Goal: Task Accomplishment & Management: Manage account settings

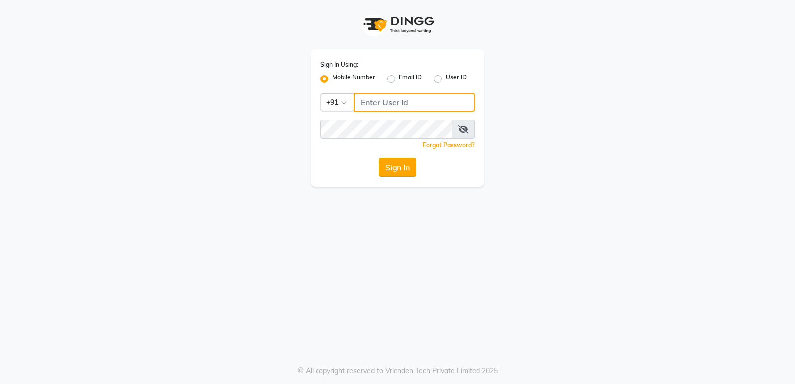
type input "8623828860"
click at [403, 164] on button "Sign In" at bounding box center [397, 167] width 38 height 19
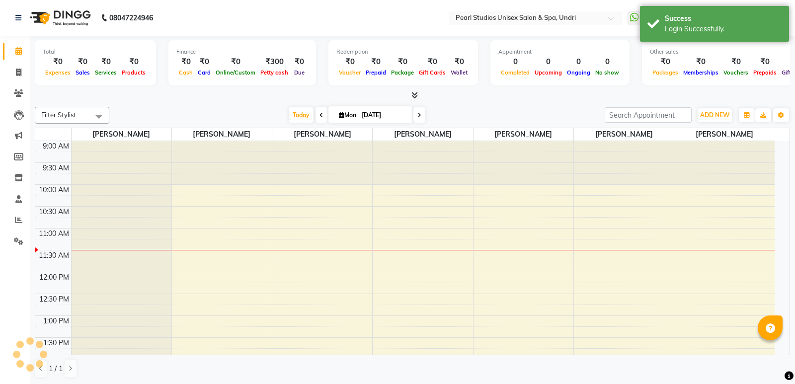
select select "en"
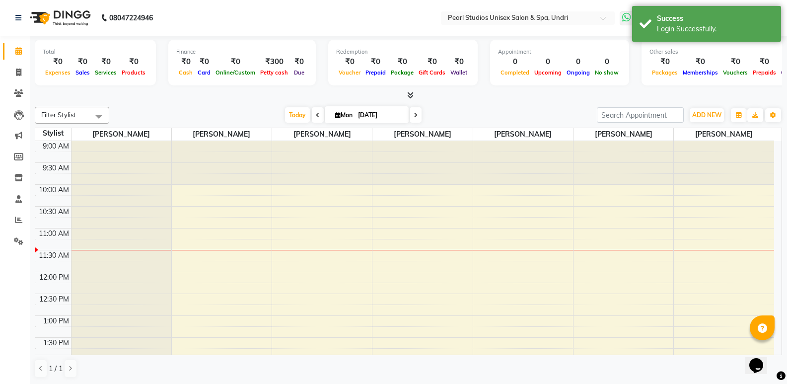
click at [630, 15] on icon at bounding box center [626, 17] width 9 height 10
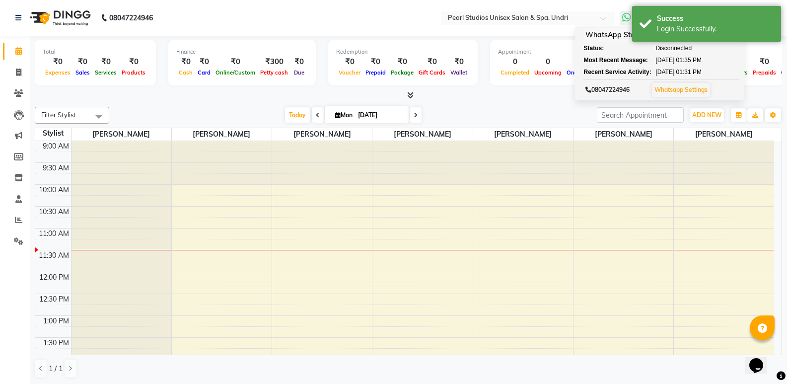
click at [664, 92] on link "Whatsapp Settings" at bounding box center [681, 89] width 53 height 7
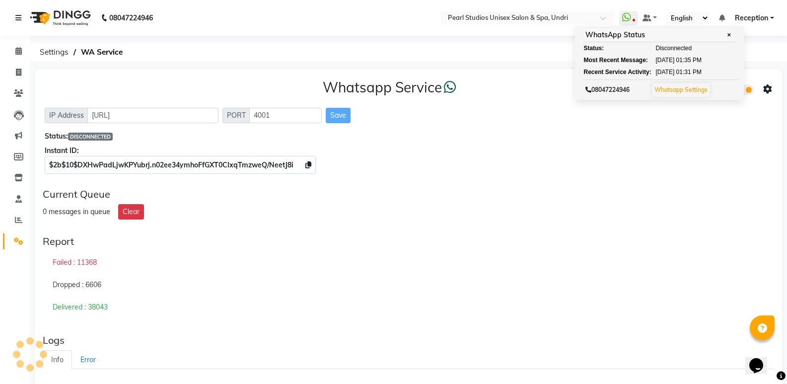
click at [486, 217] on div "0 messages in queue Clear" at bounding box center [409, 211] width 732 height 15
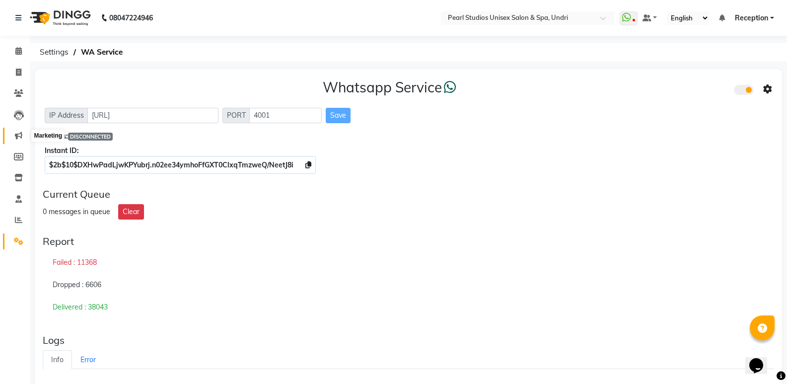
click at [13, 132] on span at bounding box center [18, 135] width 17 height 11
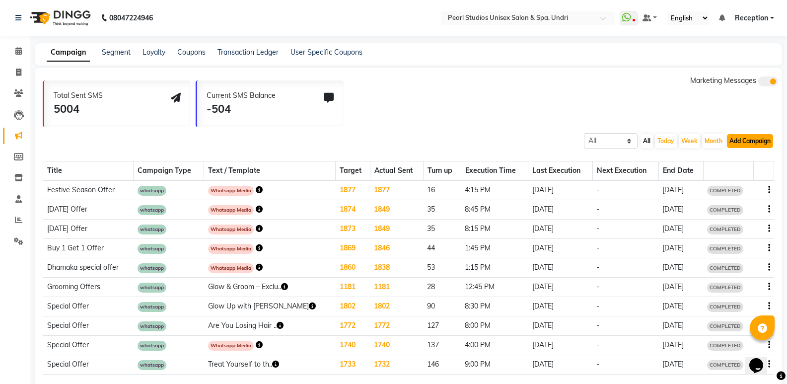
click at [742, 139] on button "Add Campaign" at bounding box center [750, 141] width 46 height 14
click at [22, 237] on icon at bounding box center [18, 240] width 9 height 7
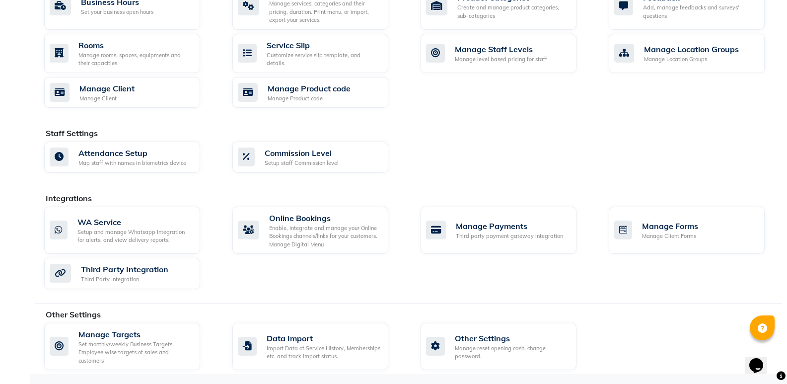
scroll to position [416, 0]
click at [116, 234] on div "Setup and manage Whatsapp Integration for alerts, and view delivery reports." at bounding box center [134, 235] width 115 height 16
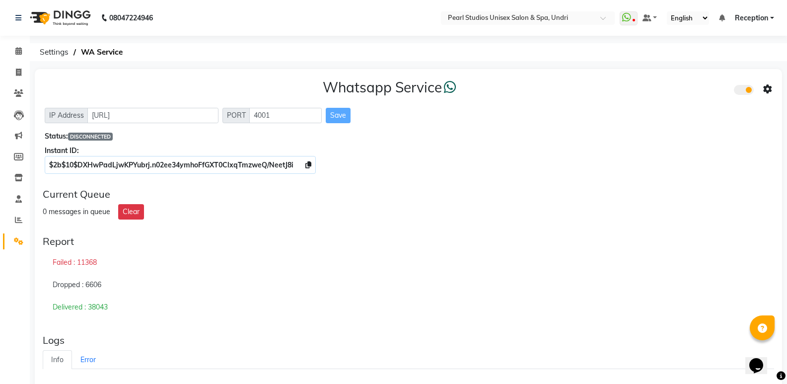
click at [714, 228] on div "Whatsapp Service IP Address [URL] PORT 4001 Save Status: DISCONNECTED Instant I…" at bounding box center [408, 340] width 747 height 543
click at [633, 20] on icon at bounding box center [633, 20] width 3 height 5
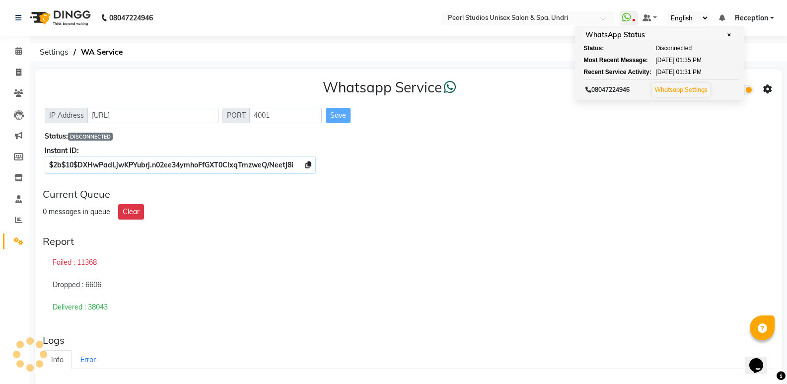
click at [459, 220] on div "Current Queue 0 messages in queue Clear" at bounding box center [408, 203] width 739 height 39
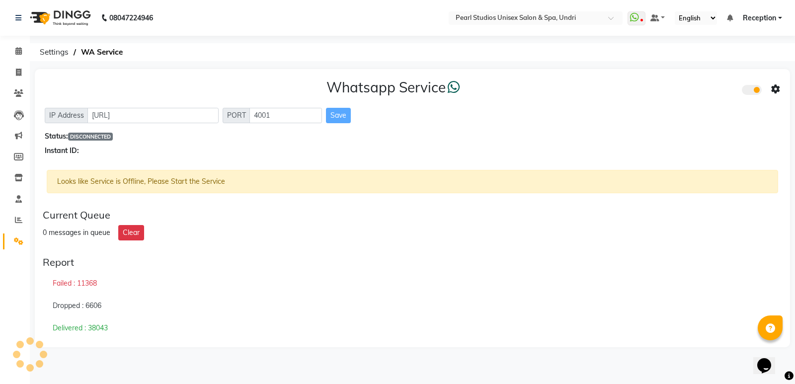
click at [664, 275] on div "Failed : 11368" at bounding box center [412, 283] width 739 height 23
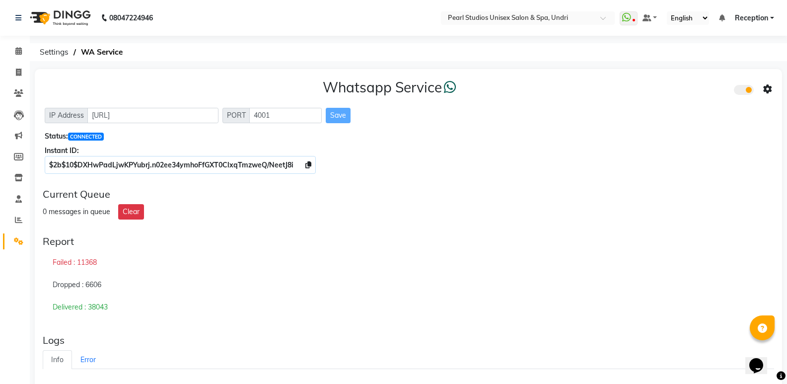
click at [648, 211] on div "0 messages in queue Clear" at bounding box center [409, 211] width 732 height 15
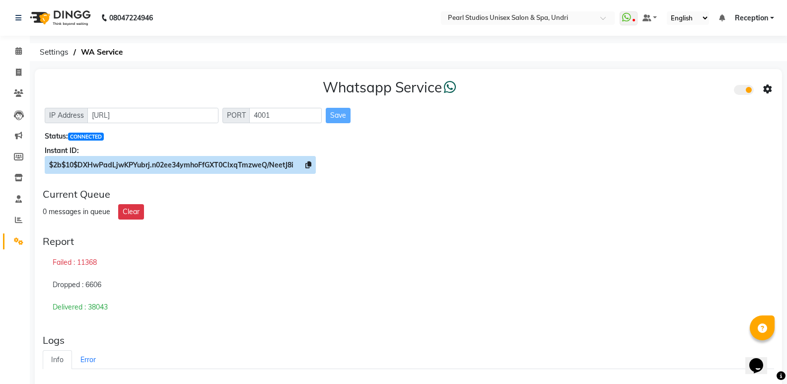
click at [308, 162] on icon at bounding box center [308, 164] width 6 height 7
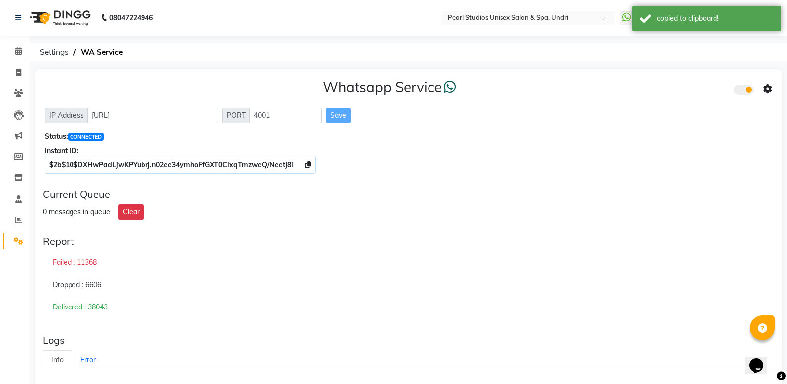
click at [767, 88] on icon at bounding box center [767, 89] width 9 height 9
click at [666, 78] on div "Whatsapp Settings" at bounding box center [696, 79] width 114 height 12
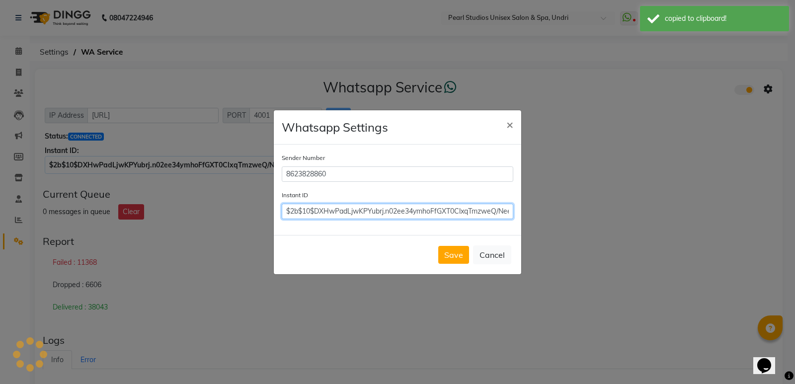
click at [337, 210] on input "$2b$10$DXHwPadLjwKPYubrj.n02ee34ymhoFfGXT0ClxqTmzweQ/NeetJ8i" at bounding box center [397, 211] width 231 height 15
paste input "$2b$10$DXHwPadLjwKPYubrj.n02ee34ymhoFfGXT0ClxqTmzweQ/NeetJ8i"
type input "$2b$10$DXHwPadLjwKPYubrj.n02ee34ymhoFfGXT0ClxqTmzweQ/NeetJ8i"
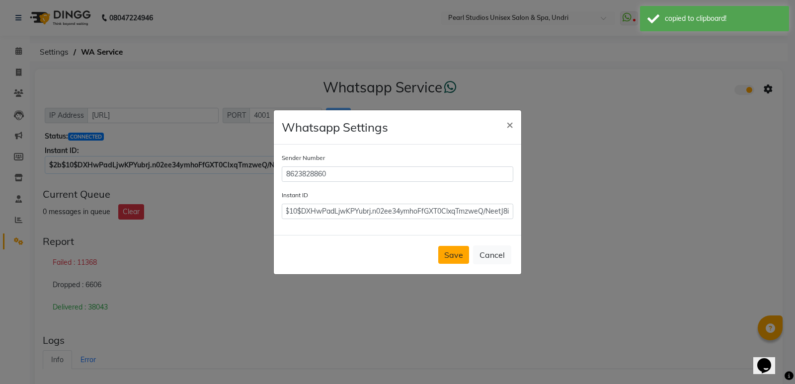
click at [449, 252] on button "Save" at bounding box center [453, 255] width 31 height 18
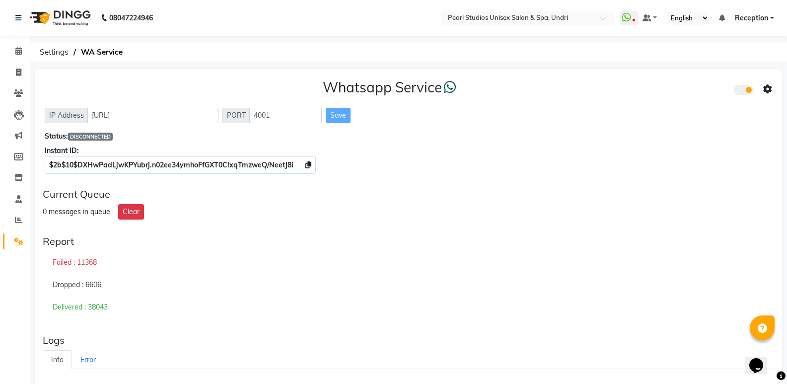
click at [656, 232] on div "Report Failed : 11368 Dropped : 6606 Delivered : 38043" at bounding box center [408, 276] width 739 height 91
click at [627, 18] on icon at bounding box center [626, 17] width 9 height 10
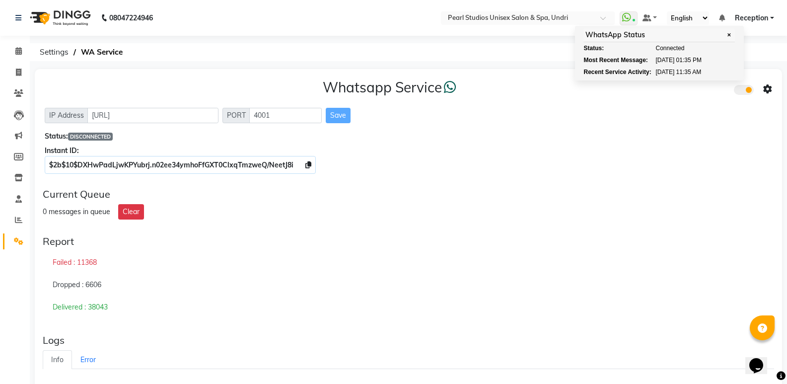
click at [437, 286] on div "Dropped : 6606" at bounding box center [409, 285] width 732 height 23
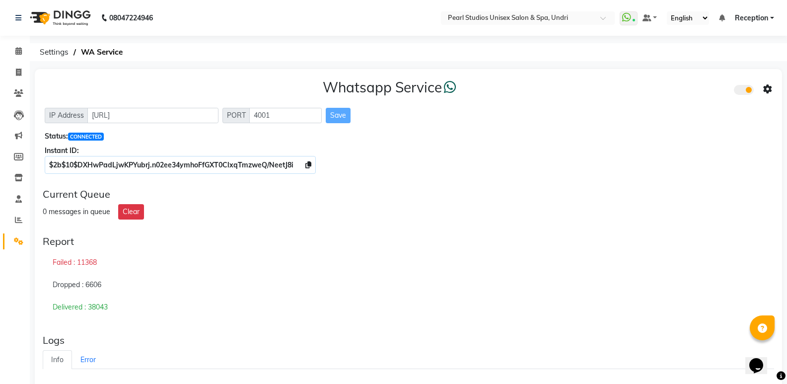
click at [290, 263] on div "Failed : 11368" at bounding box center [409, 262] width 732 height 23
click at [15, 46] on span at bounding box center [18, 51] width 17 height 11
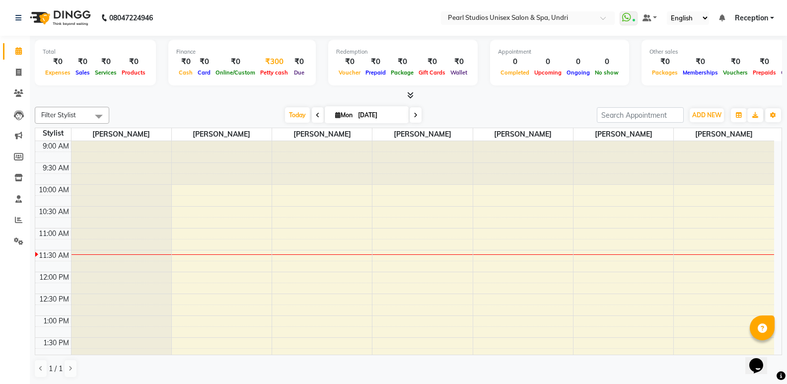
click at [277, 63] on div "₹300" at bounding box center [274, 61] width 33 height 11
select select "1749"
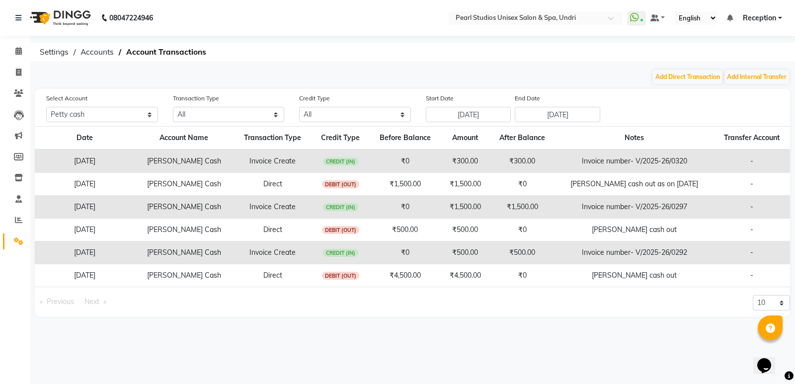
click at [283, 157] on td "Invoice Create" at bounding box center [272, 160] width 78 height 23
click at [585, 159] on td "Invoice number- V/2025-26/0320" at bounding box center [634, 160] width 158 height 23
click at [612, 155] on td "Invoice number- V/2025-26/0320" at bounding box center [634, 160] width 158 height 23
click at [670, 76] on button "Add Direct Transaction" at bounding box center [688, 77] width 70 height 14
select select "direct"
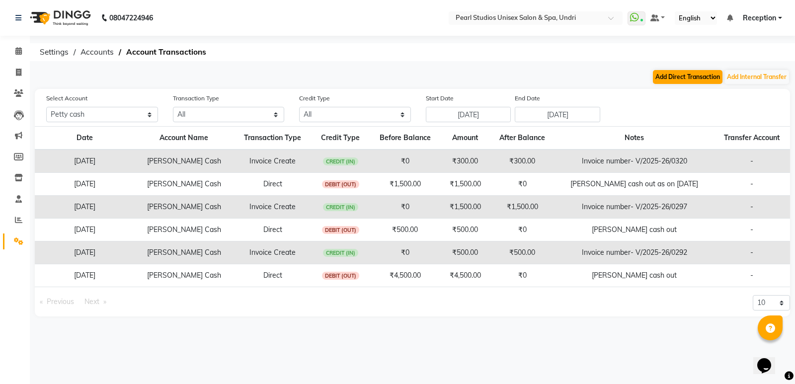
select select "1749"
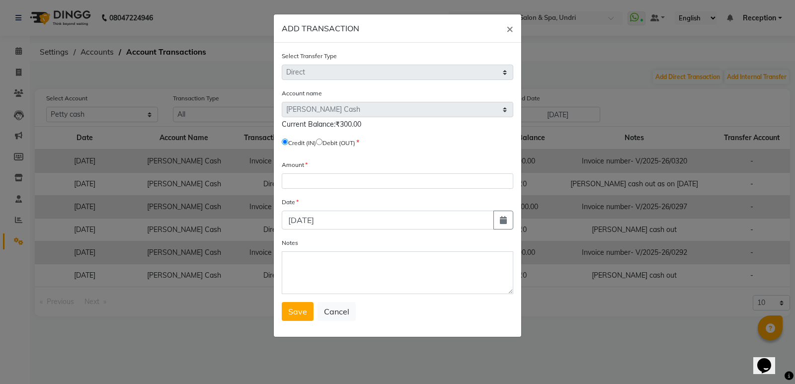
click at [322, 145] on input "radio" at bounding box center [319, 142] width 6 height 6
radio input "true"
click at [338, 184] on input "number" at bounding box center [397, 180] width 231 height 15
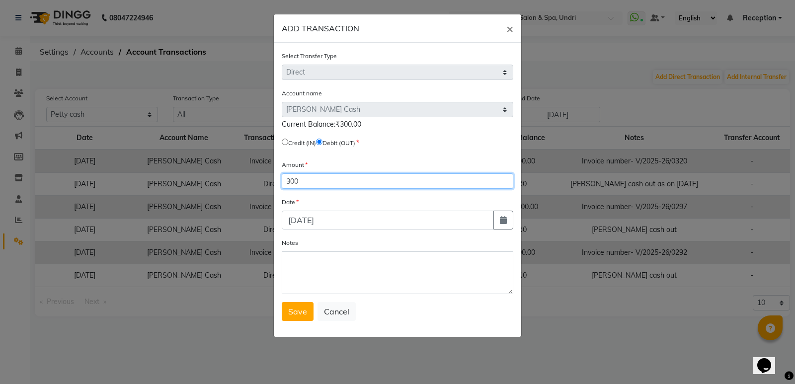
type input "300"
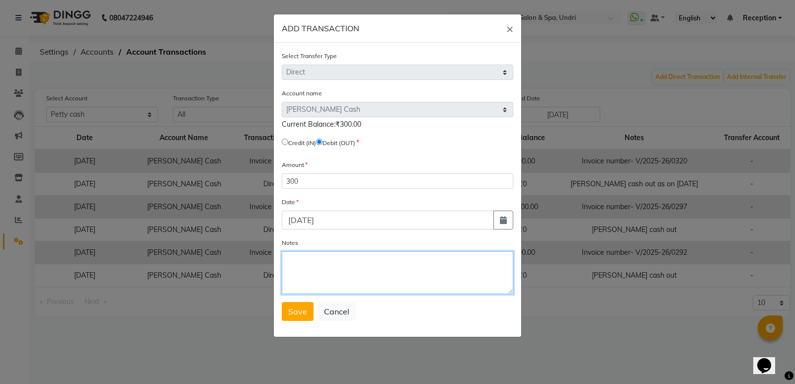
click at [286, 259] on textarea "Notes" at bounding box center [397, 272] width 231 height 43
type textarea "[PERSON_NAME] cash out as on [DATE]"
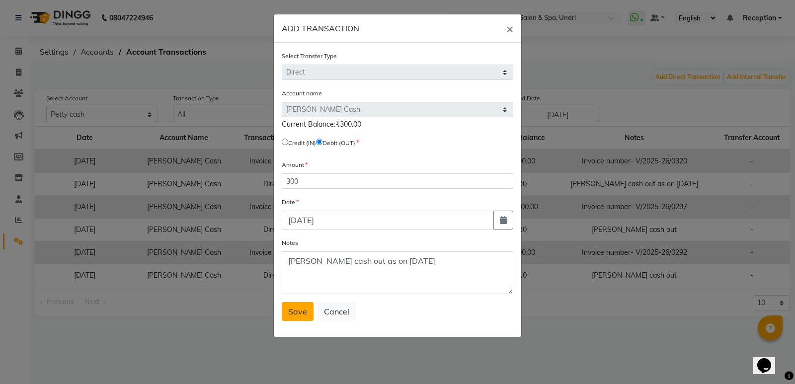
click at [305, 304] on button "Save" at bounding box center [298, 311] width 32 height 19
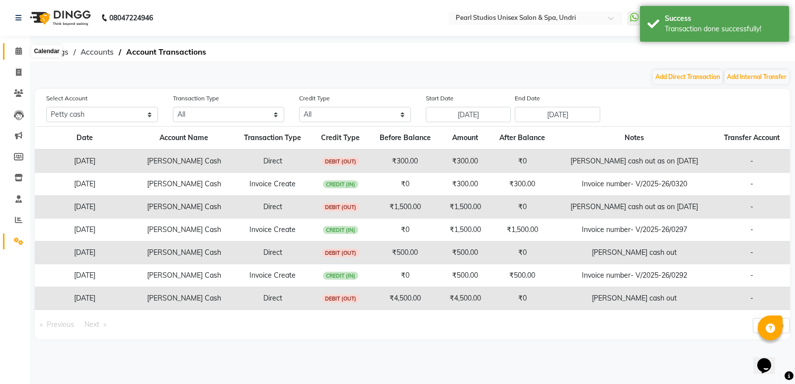
click at [17, 54] on icon at bounding box center [18, 50] width 6 height 7
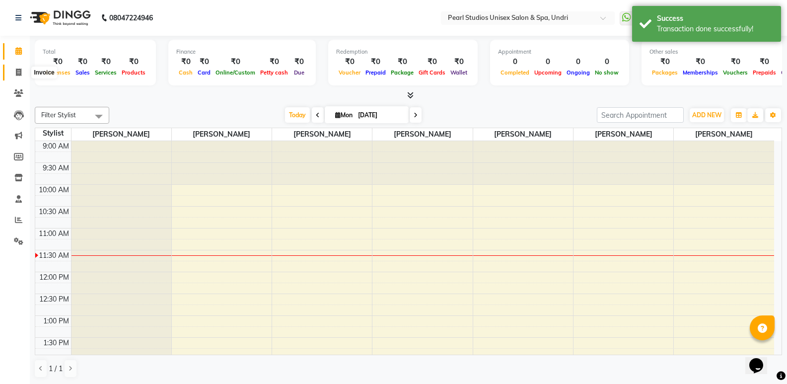
click at [19, 73] on icon at bounding box center [18, 72] width 5 height 7
select select "service"
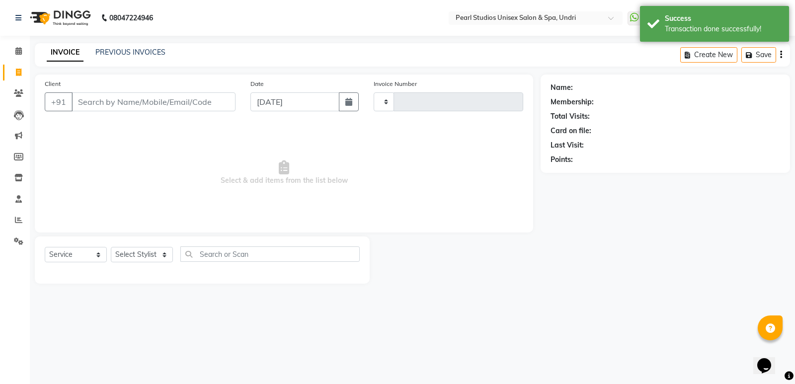
type input "0323"
select select "78"
select select "membership"
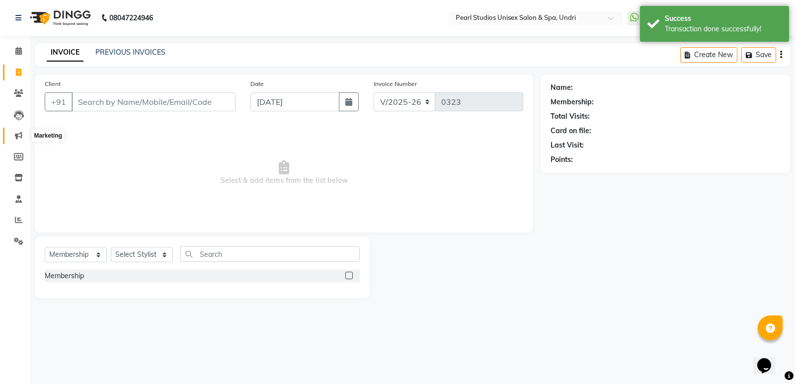
click at [18, 132] on icon at bounding box center [18, 135] width 7 height 7
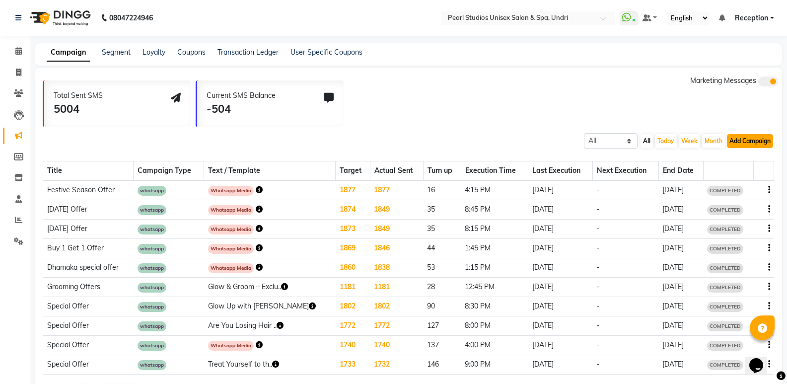
click at [746, 140] on button "Add Campaign" at bounding box center [750, 141] width 46 height 14
click at [734, 182] on div "WhatsApp (Direct)" at bounding box center [741, 186] width 84 height 15
select select "2"
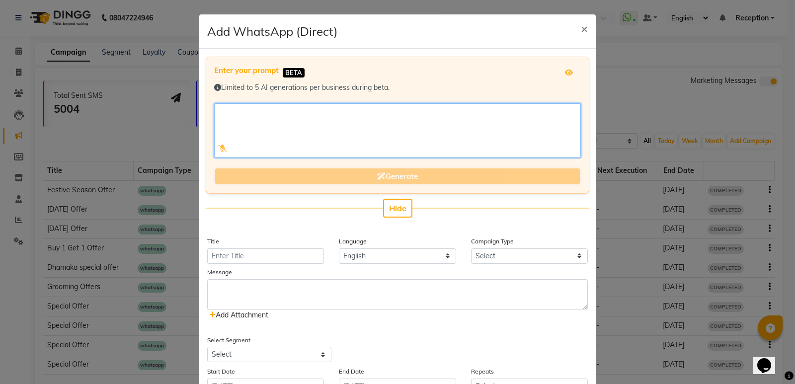
click at [244, 117] on textarea at bounding box center [397, 130] width 367 height 54
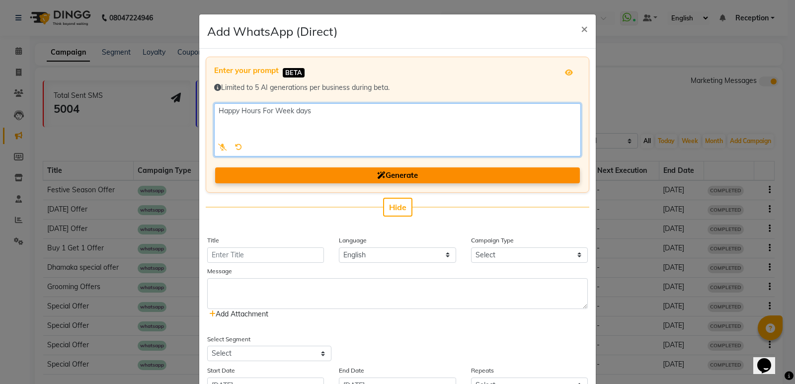
type textarea "Happy Hours For Week days"
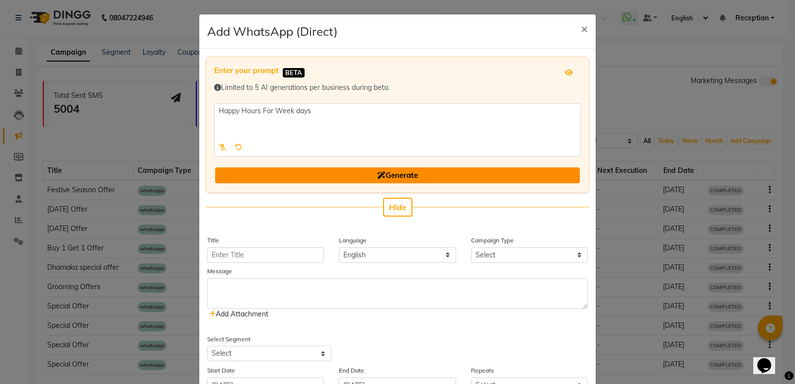
click at [350, 168] on button "Generate" at bounding box center [397, 175] width 365 height 16
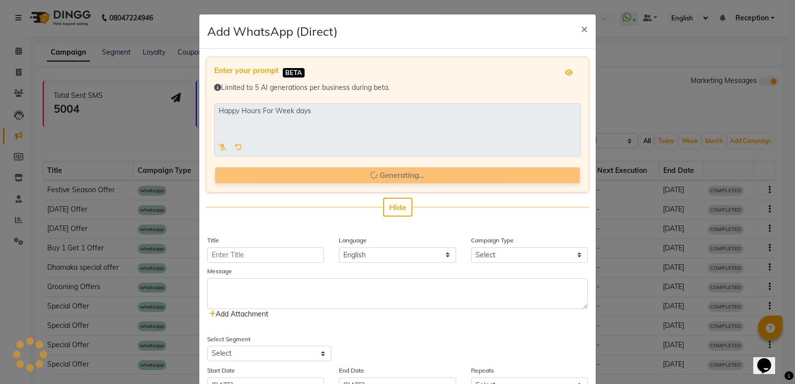
type input "Weekday Happy Hour"
select select "3"
type textarea "Happy Hour! Enjoy special discounts all weekdays. See details here: [link to yo…"
select select "6326"
select select "4"
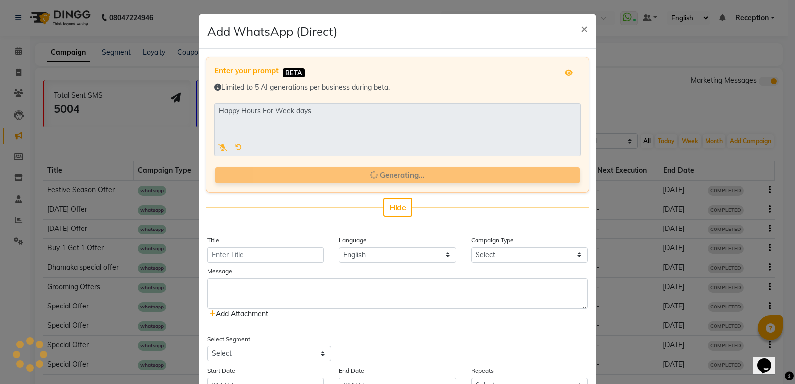
type input "10"
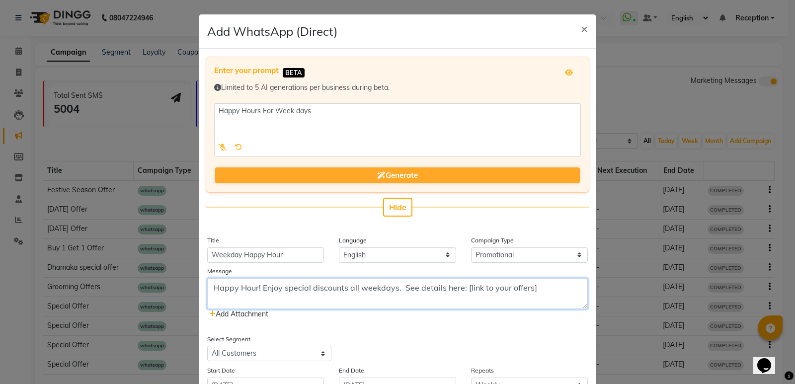
click at [535, 290] on textarea "Happy Hour! Enjoy special discounts all weekdays. See details here: [link to yo…" at bounding box center [397, 293] width 380 height 31
drag, startPoint x: 535, startPoint y: 290, endPoint x: 228, endPoint y: 298, distance: 307.0
click at [228, 298] on textarea "Happy Hour! Enjoy special discounts all weekdays. See details here: [link to yo…" at bounding box center [397, 293] width 380 height 31
click at [265, 301] on textarea "Happy Hour! Enjoy special discounts all weekdays. See details here: [link to yo…" at bounding box center [397, 293] width 380 height 31
click at [533, 289] on textarea "Happy Hour! Enjoy special discounts all weekdays. See details here: [link to yo…" at bounding box center [397, 293] width 380 height 31
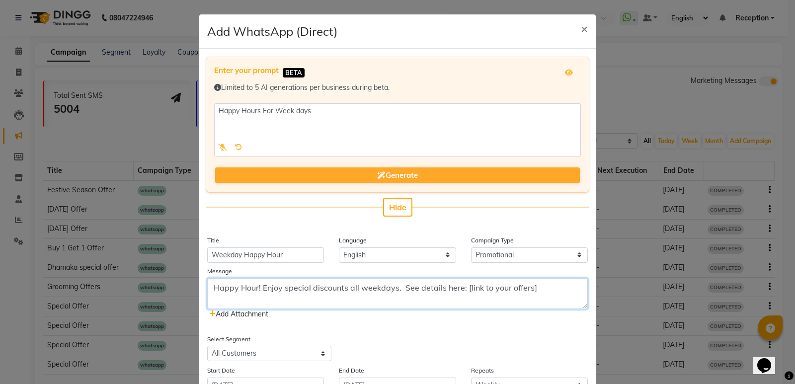
drag, startPoint x: 533, startPoint y: 289, endPoint x: 516, endPoint y: 292, distance: 18.1
click at [516, 292] on textarea "Happy Hour! Enjoy special discounts all weekdays. See details here: [link to yo…" at bounding box center [397, 293] width 380 height 31
click at [540, 289] on textarea "Happy Hour! Enjoy special discounts all weekdays. See details here: [link to yo…" at bounding box center [397, 293] width 380 height 31
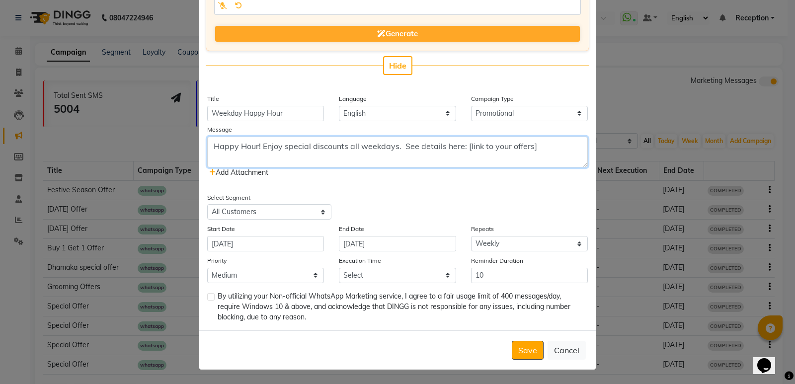
drag, startPoint x: 528, startPoint y: 147, endPoint x: 207, endPoint y: 152, distance: 321.9
click at [207, 152] on textarea "Happy Hour! Enjoy special discounts all weekdays. See details here: [link to yo…" at bounding box center [397, 152] width 380 height 31
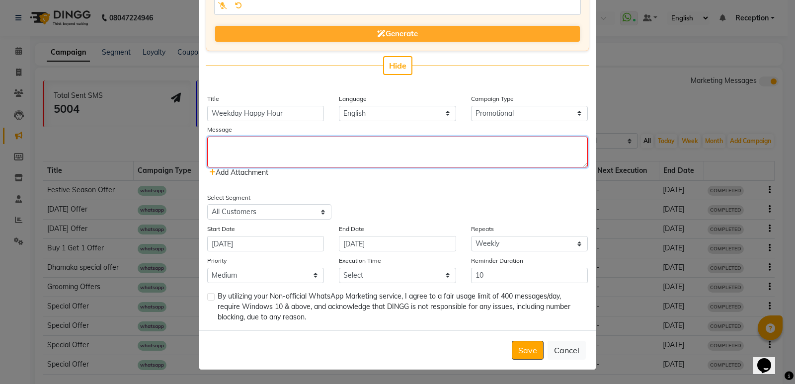
drag, startPoint x: 264, startPoint y: 161, endPoint x: 262, endPoint y: 147, distance: 15.0
click at [264, 161] on textarea at bounding box center [397, 152] width 380 height 31
paste textarea "$2b$10$DXHwPadLjwKPYubrj.n02ee34ymhoFfGXT0ClxqTmzweQ/NeetJ8i"
type textarea "$2b$10$DXHwPadLjwKPYubrj.n02ee34ymhoFfGXT0ClxqTmzweQ/NeetJ8i"
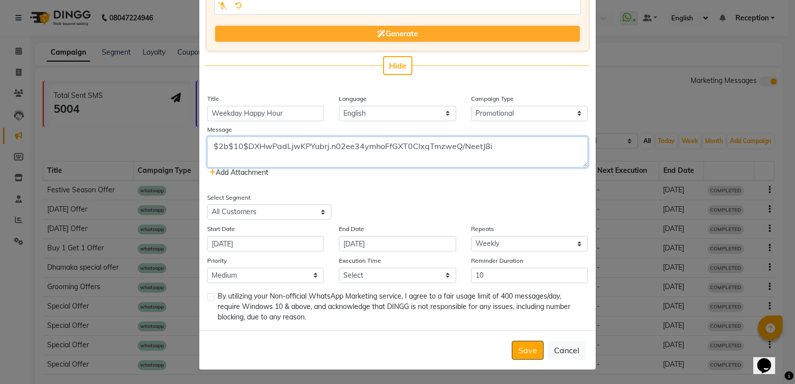
drag, startPoint x: 517, startPoint y: 143, endPoint x: 141, endPoint y: 143, distance: 376.5
click at [141, 143] on ngb-modal-window "Add WhatsApp (Direct) × Enter your prompt BETA Limited to 5 AI generations per …" at bounding box center [397, 192] width 795 height 384
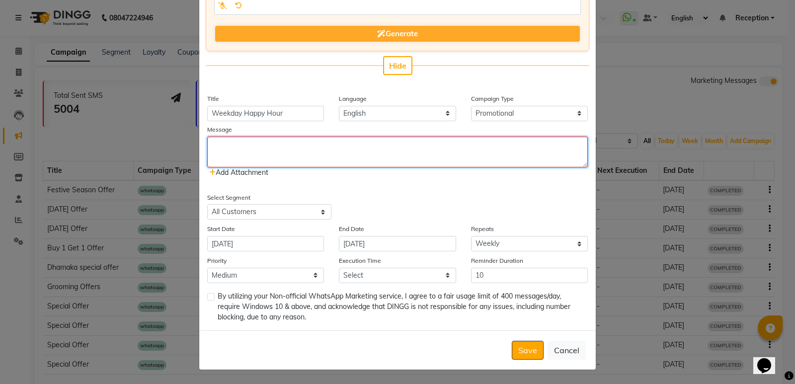
click at [225, 153] on textarea at bounding box center [397, 152] width 380 height 31
paste textarea "HAPPY HOUR WEEK OFFERS 1. [DEMOGRAPHIC_DATA] HAIR CUT @550 2. NORMAL WAX. FULL …"
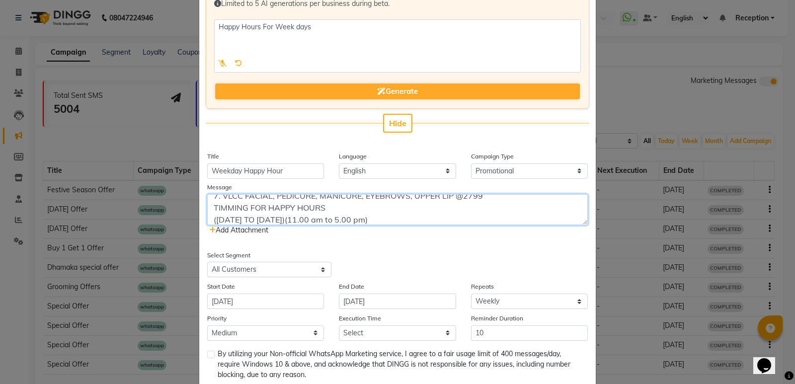
scroll to position [99, 0]
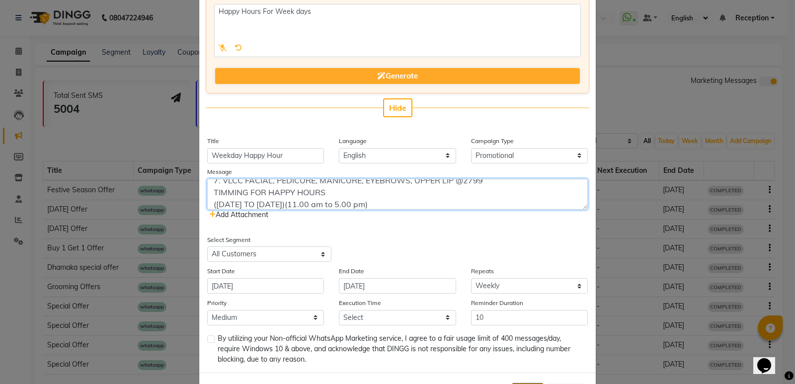
type textarea "HAPPY HOUR WEEK OFFERS 1. [DEMOGRAPHIC_DATA] HAIR CUT @550 2. NORMAL WAX. FULL …"
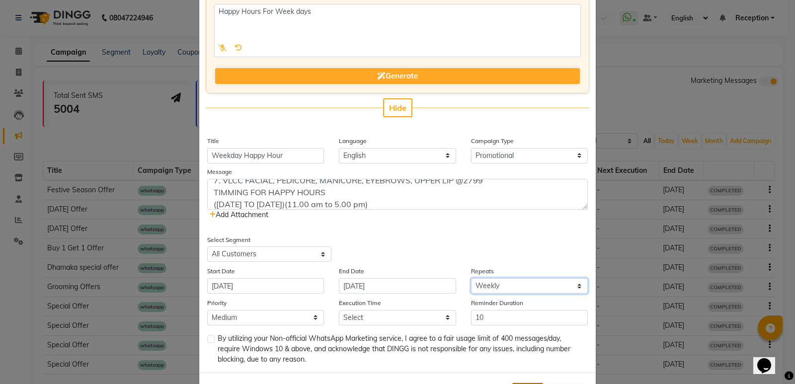
click at [477, 287] on select "Select Once Daily Alternate Day Weekly Monthly Yearly" at bounding box center [529, 285] width 117 height 15
click at [471, 278] on select "Select Once Daily Alternate Day Weekly Monthly Yearly" at bounding box center [529, 285] width 117 height 15
click at [485, 289] on select "Select Once Daily Alternate Day Weekly Monthly Yearly" at bounding box center [529, 285] width 117 height 15
click at [471, 278] on select "Select Once Daily Alternate Day Weekly Monthly Yearly" at bounding box center [529, 285] width 117 height 15
drag, startPoint x: 483, startPoint y: 286, endPoint x: 483, endPoint y: 279, distance: 6.5
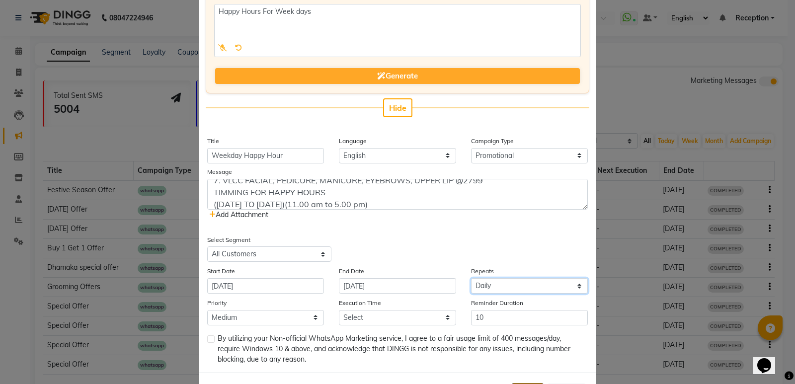
click at [483, 286] on select "Select Once Daily Alternate Day Weekly Monthly Yearly" at bounding box center [529, 285] width 117 height 15
select select "1"
click at [471, 278] on select "Select Once Daily Alternate Day Weekly Monthly Yearly" at bounding box center [529, 285] width 117 height 15
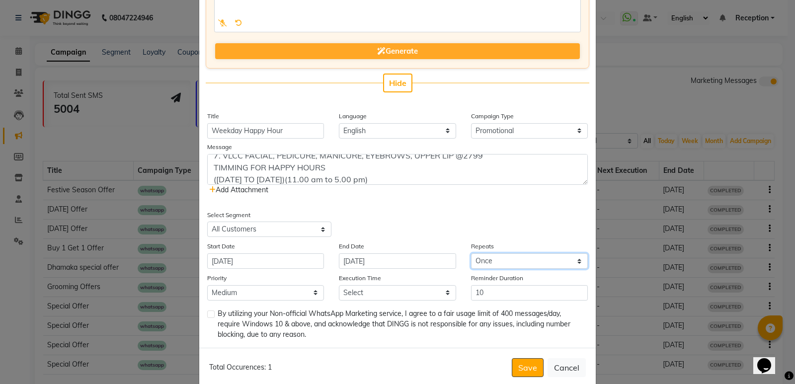
scroll to position [142, 0]
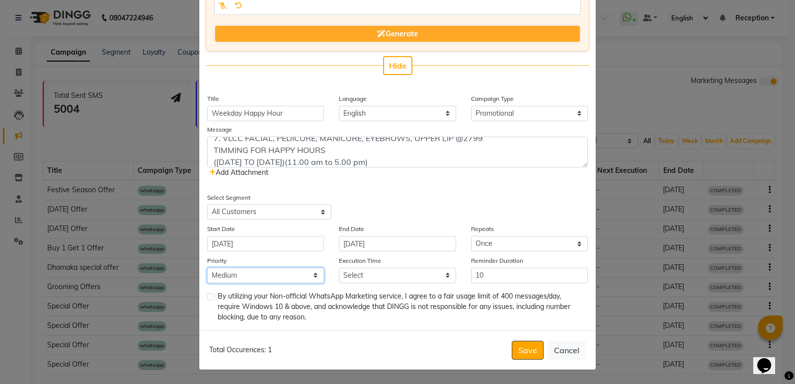
click at [223, 277] on select "Low Medium High" at bounding box center [265, 275] width 117 height 15
click at [207, 268] on select "Low Medium High" at bounding box center [265, 275] width 117 height 15
drag, startPoint x: 222, startPoint y: 275, endPoint x: 222, endPoint y: 282, distance: 7.5
click at [222, 275] on select "Low Medium High" at bounding box center [265, 275] width 117 height 15
select select "1"
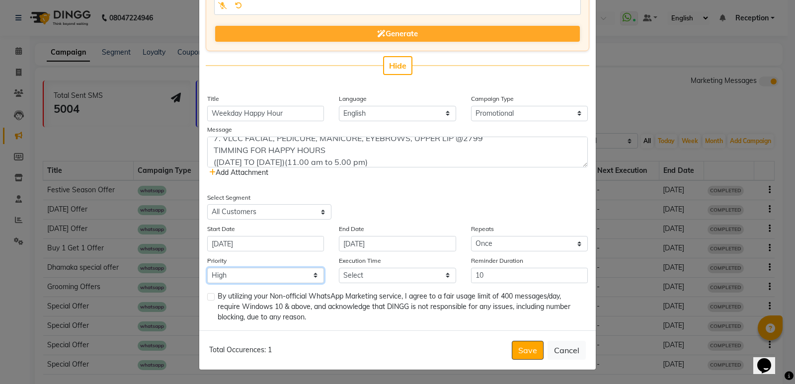
click at [207, 268] on select "Low Medium High" at bounding box center [265, 275] width 117 height 15
click at [350, 272] on select "Select 09:00 AM 09:15 AM 09:30 AM 09:45 AM 10:00 AM 10:15 AM 10:30 AM 10:45 AM …" at bounding box center [397, 275] width 117 height 15
select select "690"
click at [339, 268] on select "Select 09:00 AM 09:15 AM 09:30 AM 09:45 AM 10:00 AM 10:15 AM 10:30 AM 10:45 AM …" at bounding box center [397, 275] width 117 height 15
click at [209, 297] on label at bounding box center [210, 296] width 7 height 7
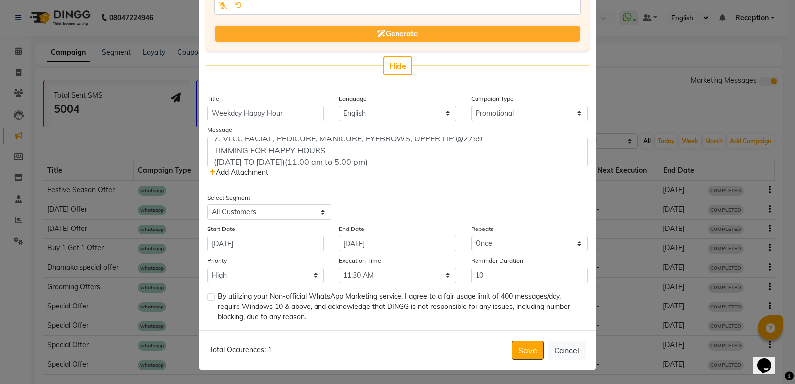
click at [209, 297] on input "checkbox" at bounding box center [210, 297] width 6 height 6
checkbox input "true"
click at [516, 352] on button "Save" at bounding box center [528, 350] width 32 height 19
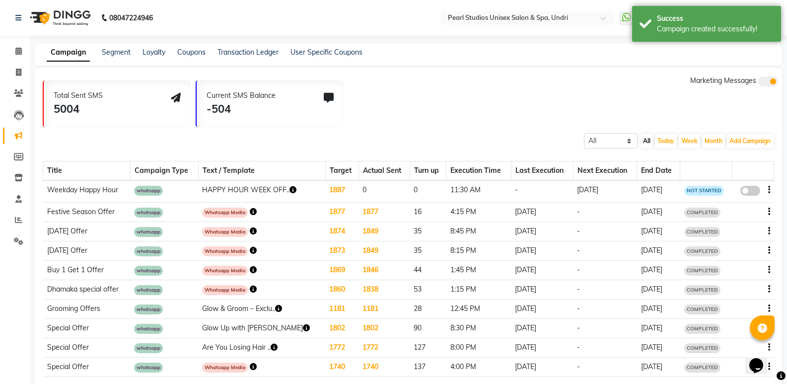
click at [768, 190] on icon "button" at bounding box center [769, 190] width 2 height 0
click at [744, 224] on td at bounding box center [754, 231] width 42 height 19
click at [752, 188] on span at bounding box center [750, 191] width 20 height 10
click at [754, 192] on input "false" at bounding box center [754, 192] width 0 height 0
select select "3"
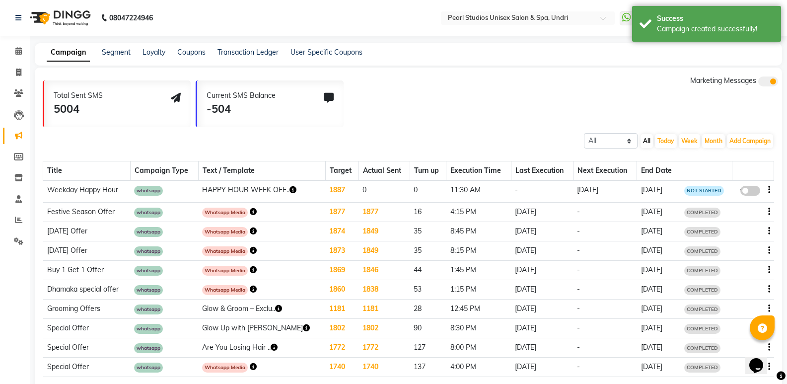
select select "6326"
select select "1"
select select "690"
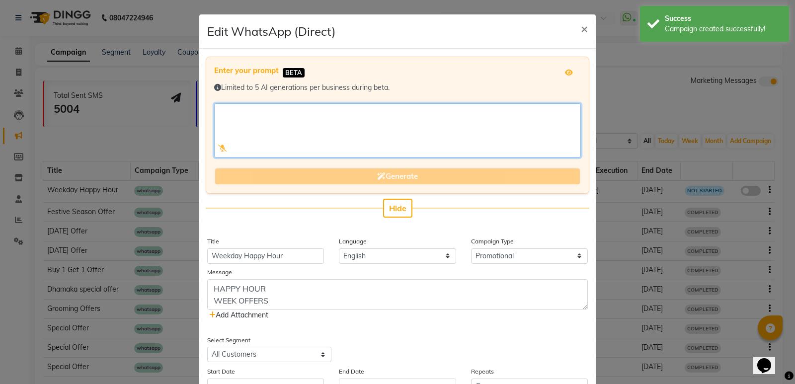
click at [244, 121] on textarea at bounding box center [397, 130] width 367 height 54
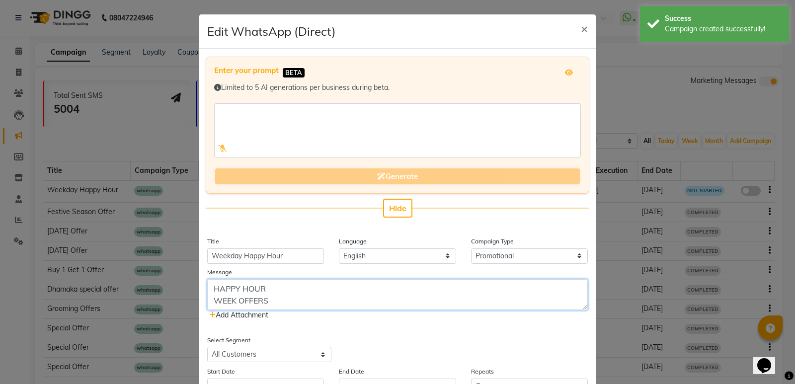
click at [269, 300] on textarea "HAPPY HOUR WEEK OFFERS 1. [DEMOGRAPHIC_DATA] HAIR CUT @550 2. NORMAL WAX. FULL …" at bounding box center [397, 294] width 380 height 31
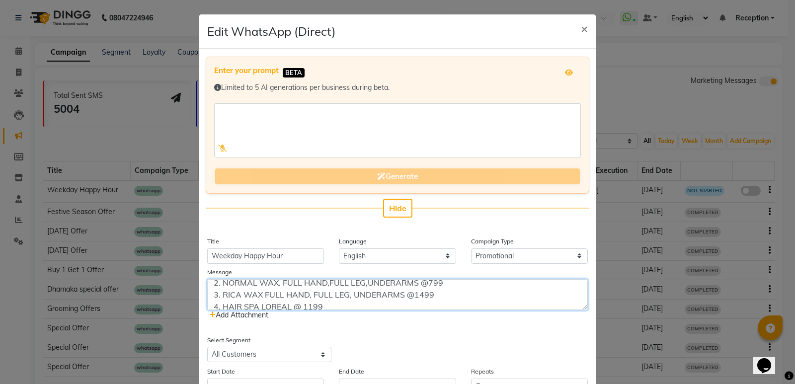
scroll to position [0, 0]
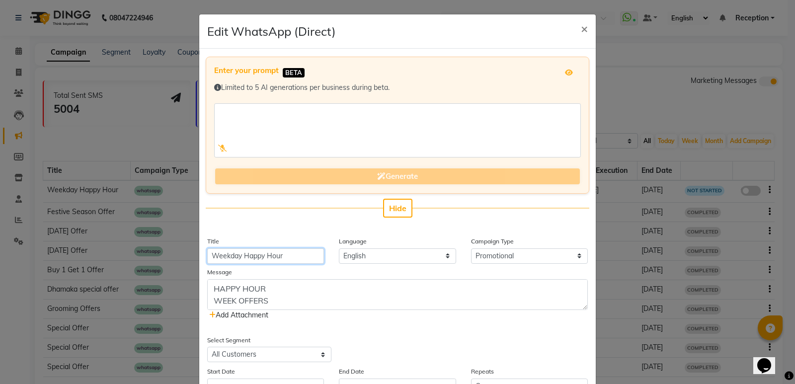
drag, startPoint x: 294, startPoint y: 256, endPoint x: 207, endPoint y: 253, distance: 86.9
click at [207, 253] on input "Weekday Happy Hour" at bounding box center [265, 255] width 117 height 15
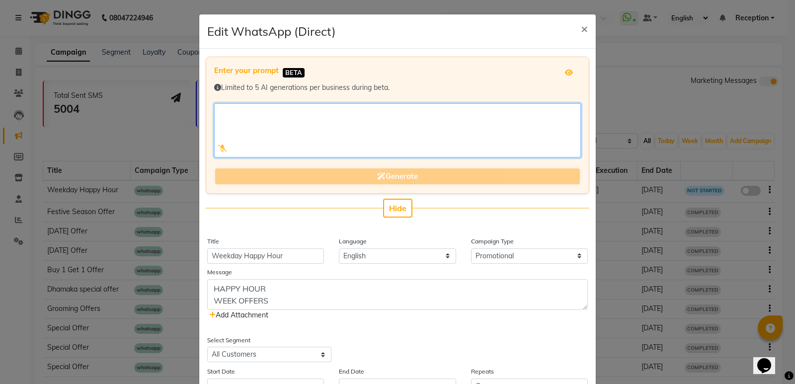
click at [249, 125] on textarea at bounding box center [397, 130] width 367 height 54
paste textarea "$2b$10$DXHwPadLjwKPYubrj.n02ee34ymhoFfGXT0ClxqTmzweQ/NeetJ8i"
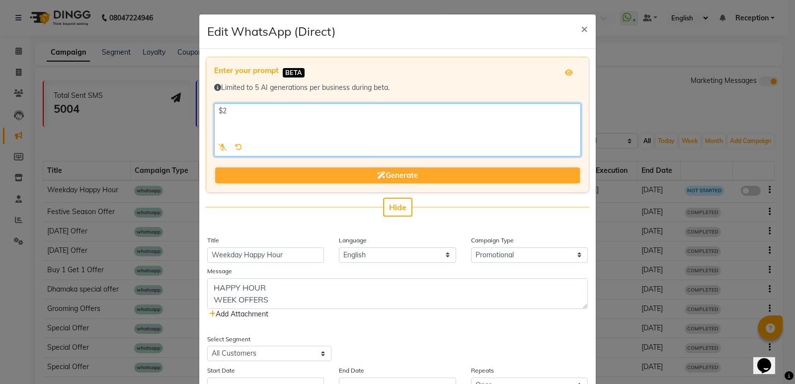
type textarea "$"
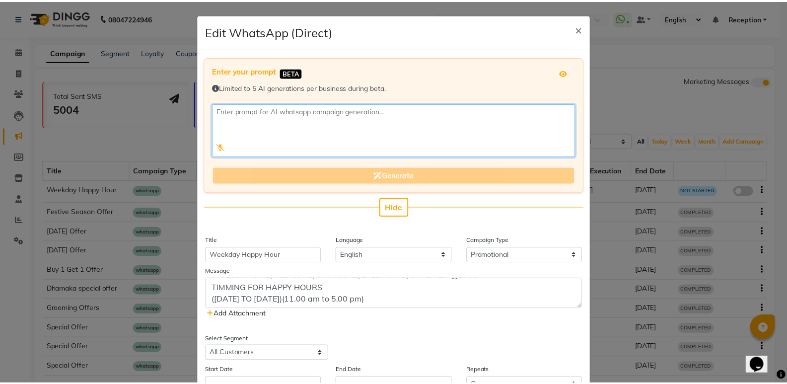
scroll to position [142, 0]
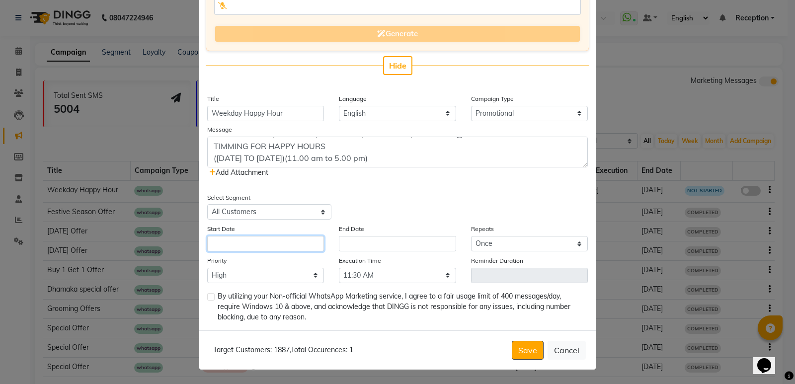
click at [262, 245] on input "text" at bounding box center [265, 243] width 117 height 15
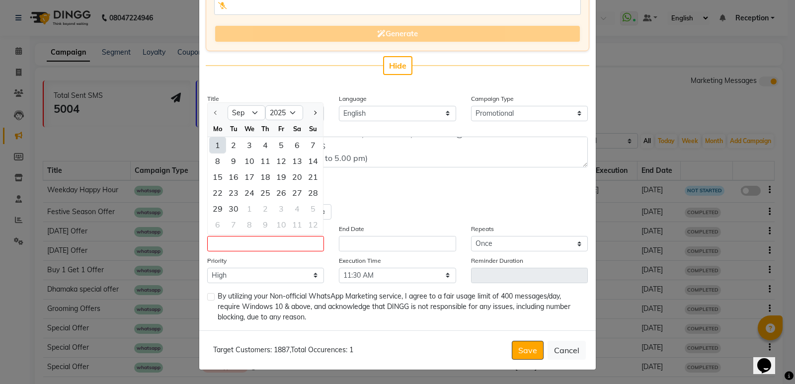
click at [213, 147] on div "1" at bounding box center [218, 145] width 16 height 16
type input "[DATE]"
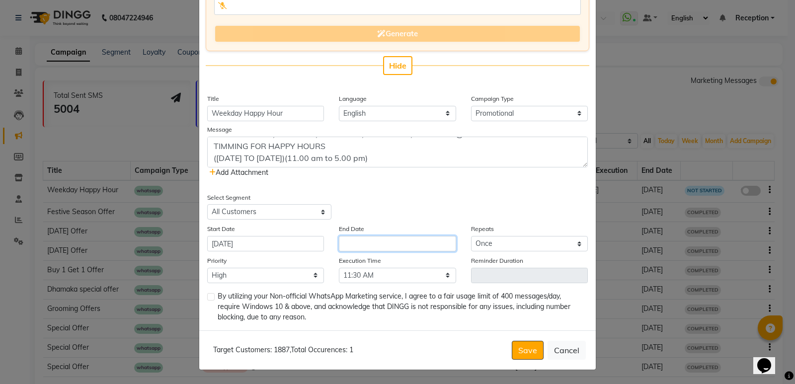
click at [365, 243] on input "text" at bounding box center [397, 243] width 117 height 15
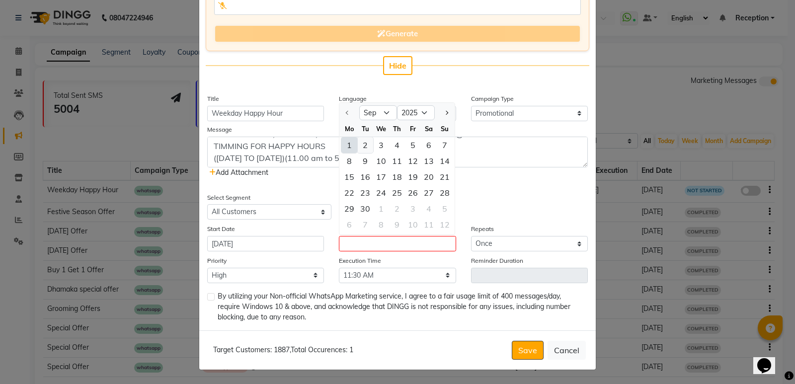
click at [359, 148] on div "2" at bounding box center [365, 145] width 16 height 16
type input "[DATE]"
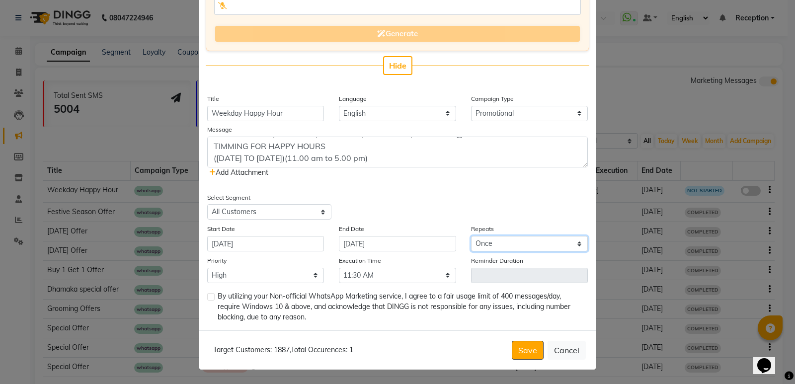
click at [482, 239] on select "Select Once Daily Alternate Day Weekly Monthly Yearly" at bounding box center [529, 243] width 117 height 15
click at [207, 298] on label at bounding box center [210, 296] width 7 height 7
click at [207, 298] on input "checkbox" at bounding box center [210, 297] width 6 height 6
checkbox input "true"
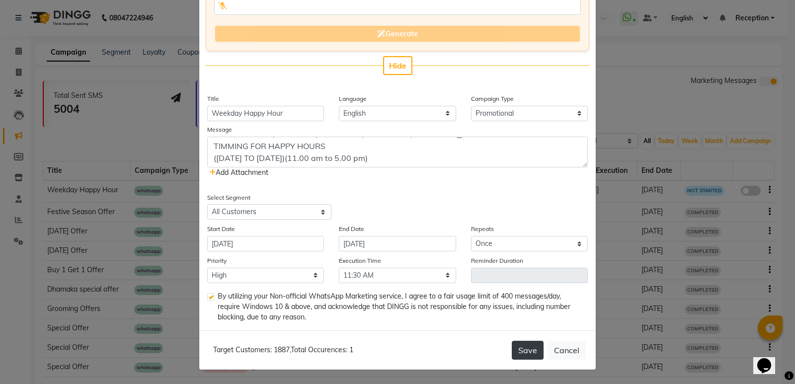
click at [512, 356] on button "Save" at bounding box center [528, 350] width 32 height 19
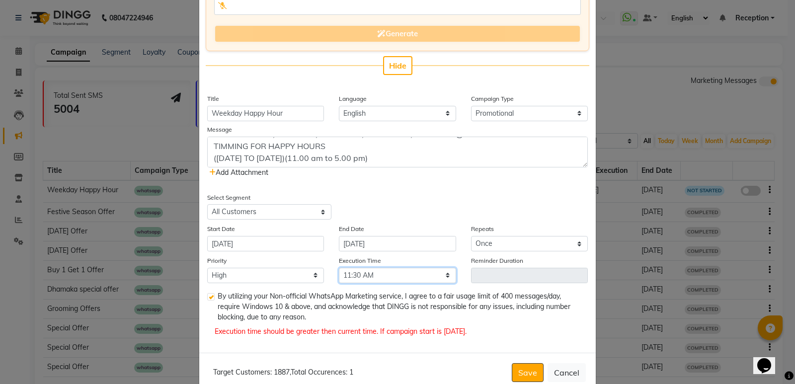
click at [442, 271] on select "Select 09:00 AM 09:15 AM 09:30 AM 09:45 AM 10:00 AM 10:15 AM 10:30 AM 10:45 AM …" at bounding box center [397, 275] width 117 height 15
select select "705"
click at [339, 268] on select "Select 09:00 AM 09:15 AM 09:30 AM 09:45 AM 10:00 AM 10:15 AM 10:30 AM 10:45 AM …" at bounding box center [397, 275] width 117 height 15
click at [514, 376] on button "Save" at bounding box center [528, 372] width 32 height 19
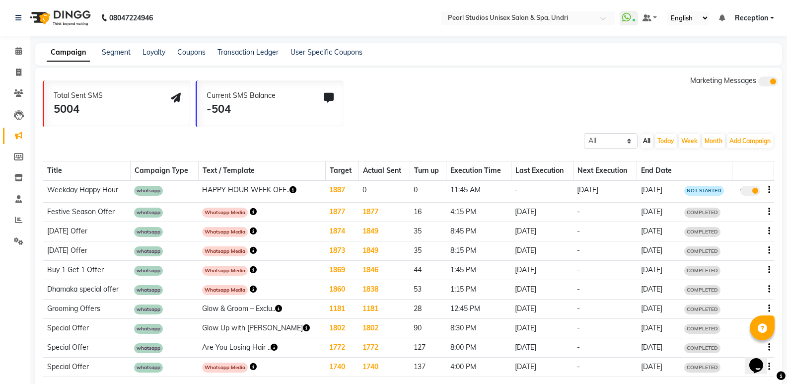
click at [762, 170] on th at bounding box center [754, 170] width 42 height 19
